Goal: Information Seeking & Learning: Learn about a topic

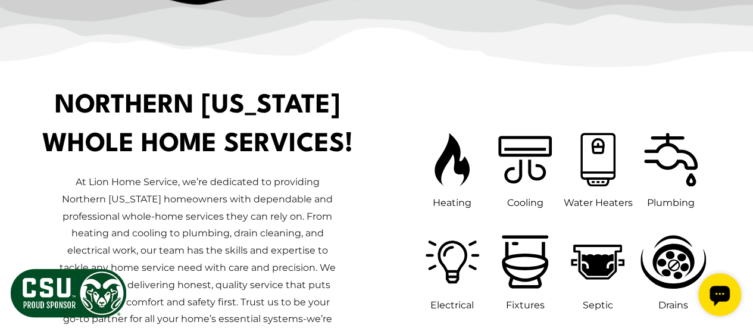
scroll to position [595, 0]
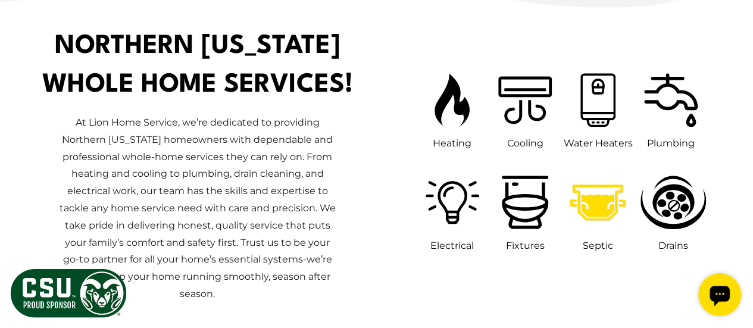
click at [594, 217] on icon at bounding box center [597, 202] width 67 height 67
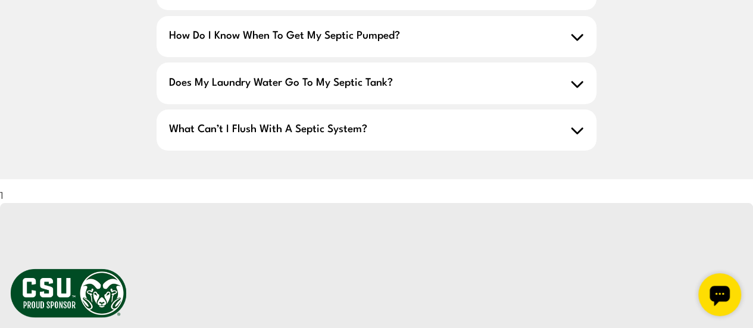
scroll to position [2203, 0]
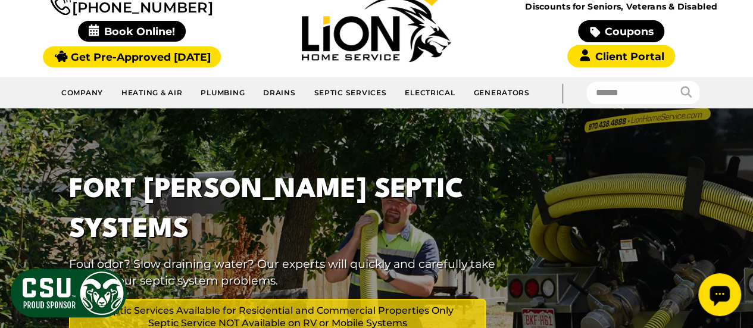
scroll to position [60, 0]
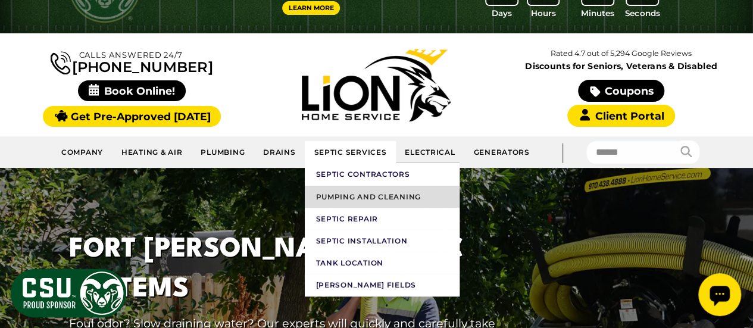
click at [366, 189] on link "Pumping and Cleaning" at bounding box center [382, 197] width 155 height 22
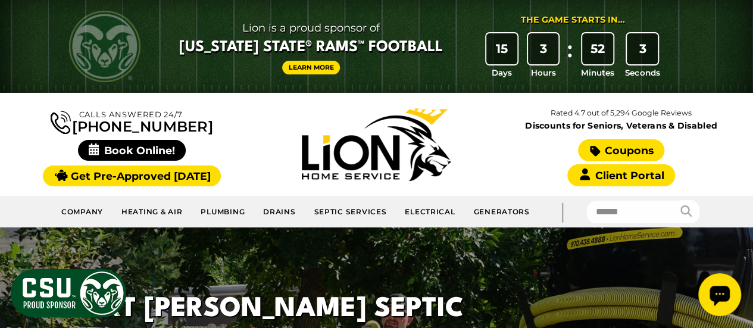
click at [605, 152] on link "Coupons" at bounding box center [621, 150] width 86 height 22
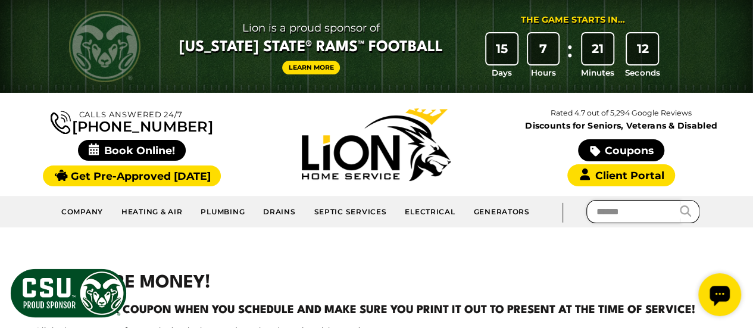
click at [625, 208] on input "text" at bounding box center [633, 211] width 95 height 23
type input "**********"
click at [680, 200] on button "submit" at bounding box center [690, 211] width 20 height 23
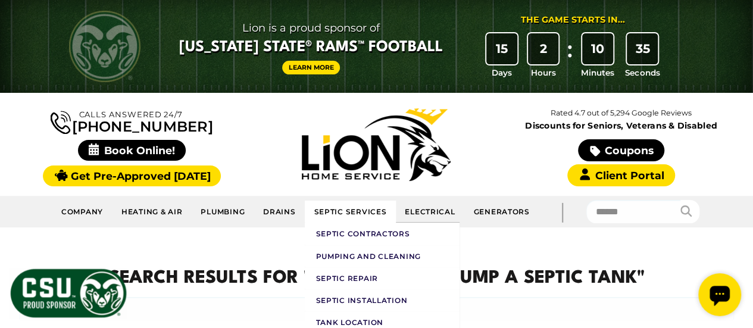
click at [342, 215] on link "Septic Services" at bounding box center [350, 212] width 91 height 22
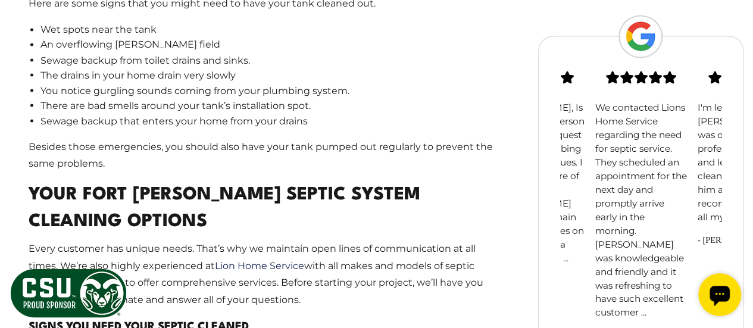
scroll to position [1131, 0]
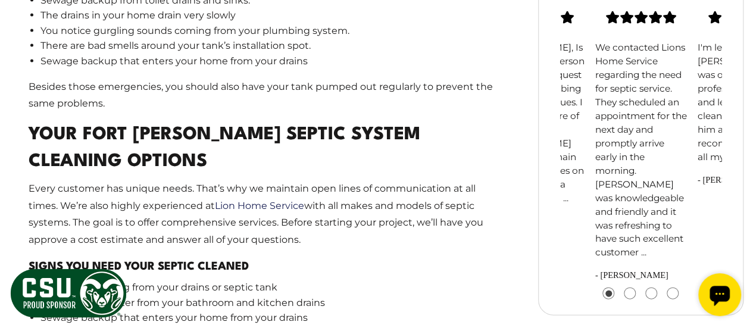
click at [644, 201] on p "We contacted Lions Home Service regarding the need for septic service. They sch…" at bounding box center [641, 150] width 92 height 219
click at [707, 126] on p "I'm leaving [PERSON_NAME] was on time professional , polish and left the job si…" at bounding box center [744, 102] width 92 height 123
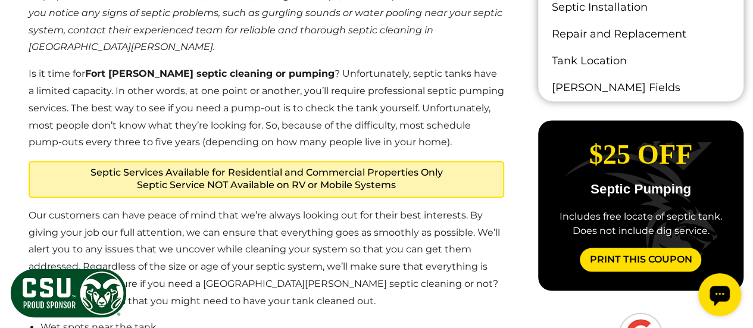
scroll to position [595, 0]
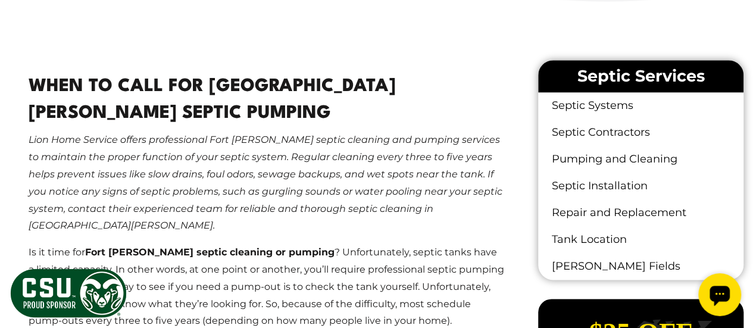
click at [720, 292] on icon "Open chat widget" at bounding box center [720, 296] width 20 height 20
click at [718, 296] on icon "Open chat widget" at bounding box center [720, 296] width 20 height 20
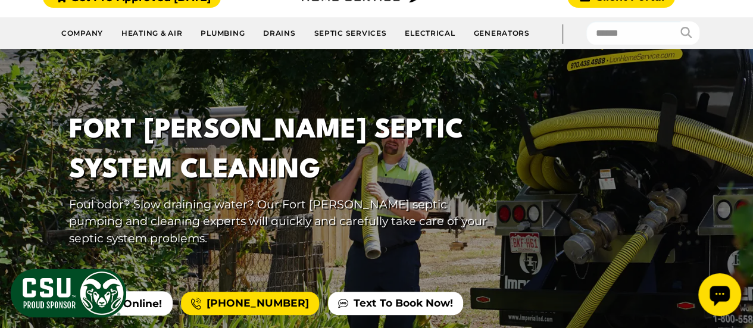
scroll to position [238, 0]
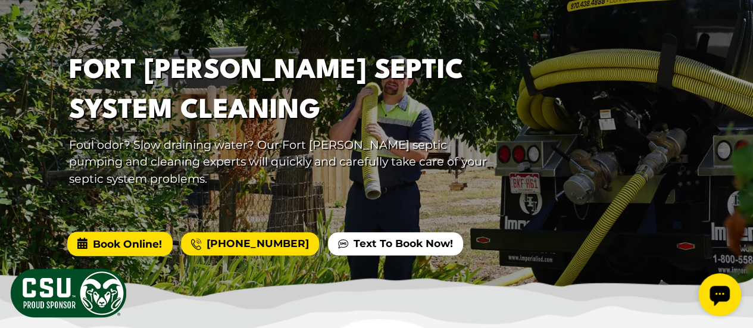
click at [135, 245] on span "Book Online!" at bounding box center [119, 244] width 105 height 24
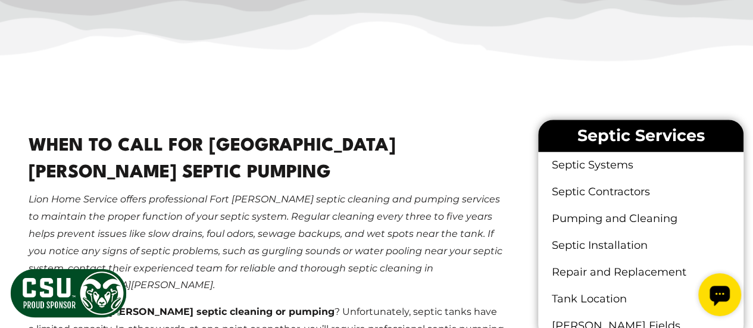
scroll to position [595, 0]
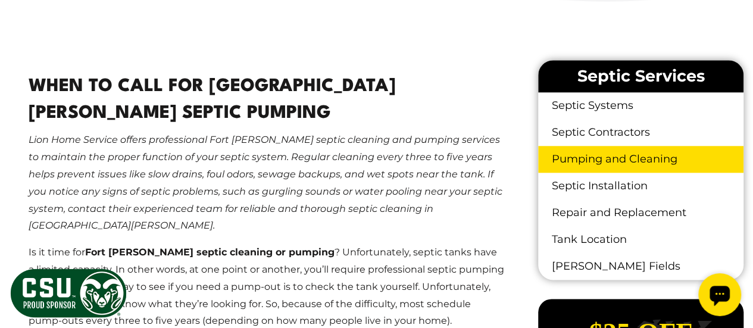
click at [611, 160] on link "Pumping and Cleaning" at bounding box center [640, 159] width 205 height 27
